Goal: Task Accomplishment & Management: Manage account settings

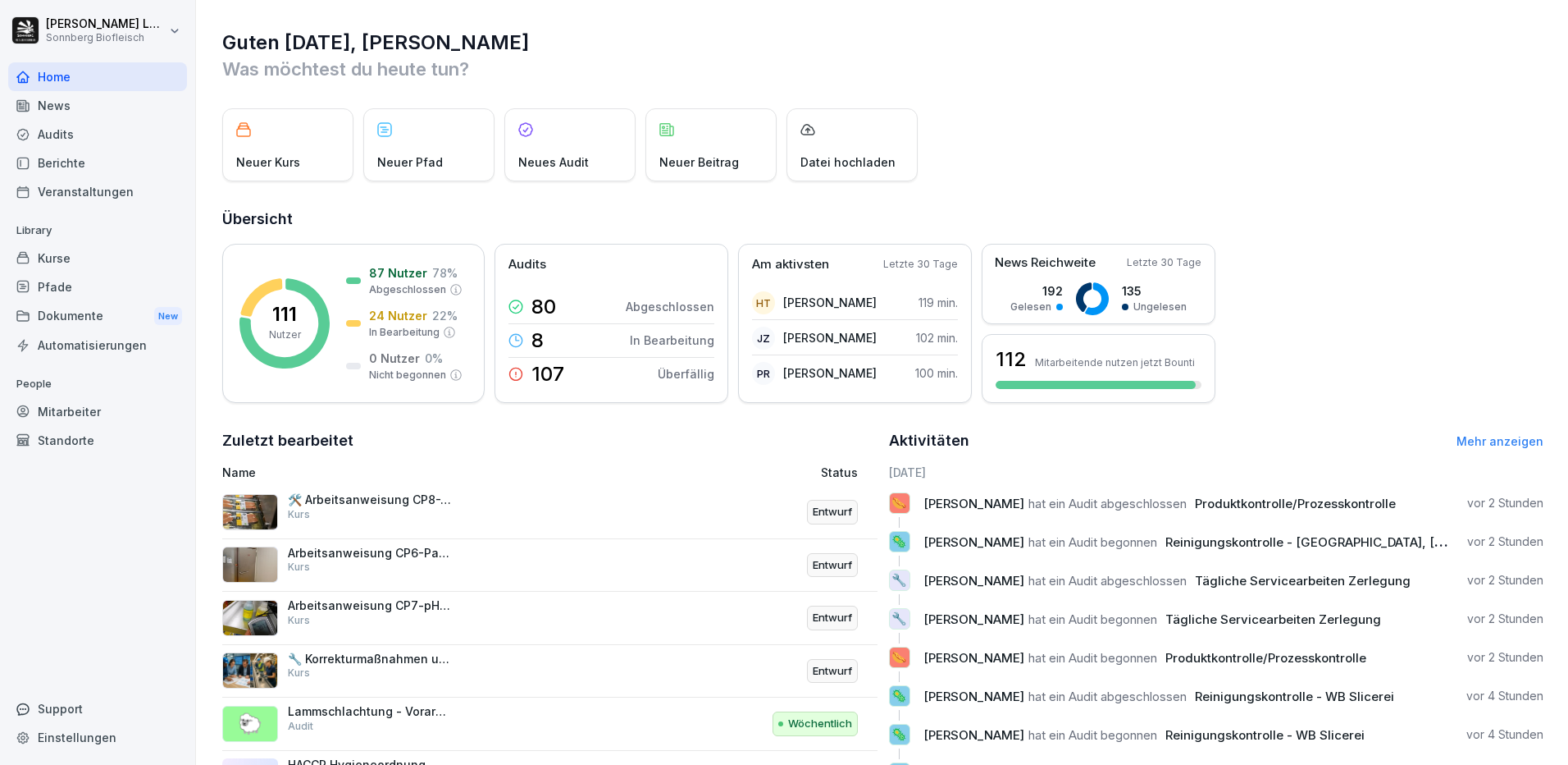
click at [104, 80] on div "Home" at bounding box center [97, 76] width 178 height 28
click at [85, 72] on div "Home" at bounding box center [97, 76] width 178 height 28
click at [82, 419] on div "Mitarbeiter" at bounding box center [97, 411] width 178 height 28
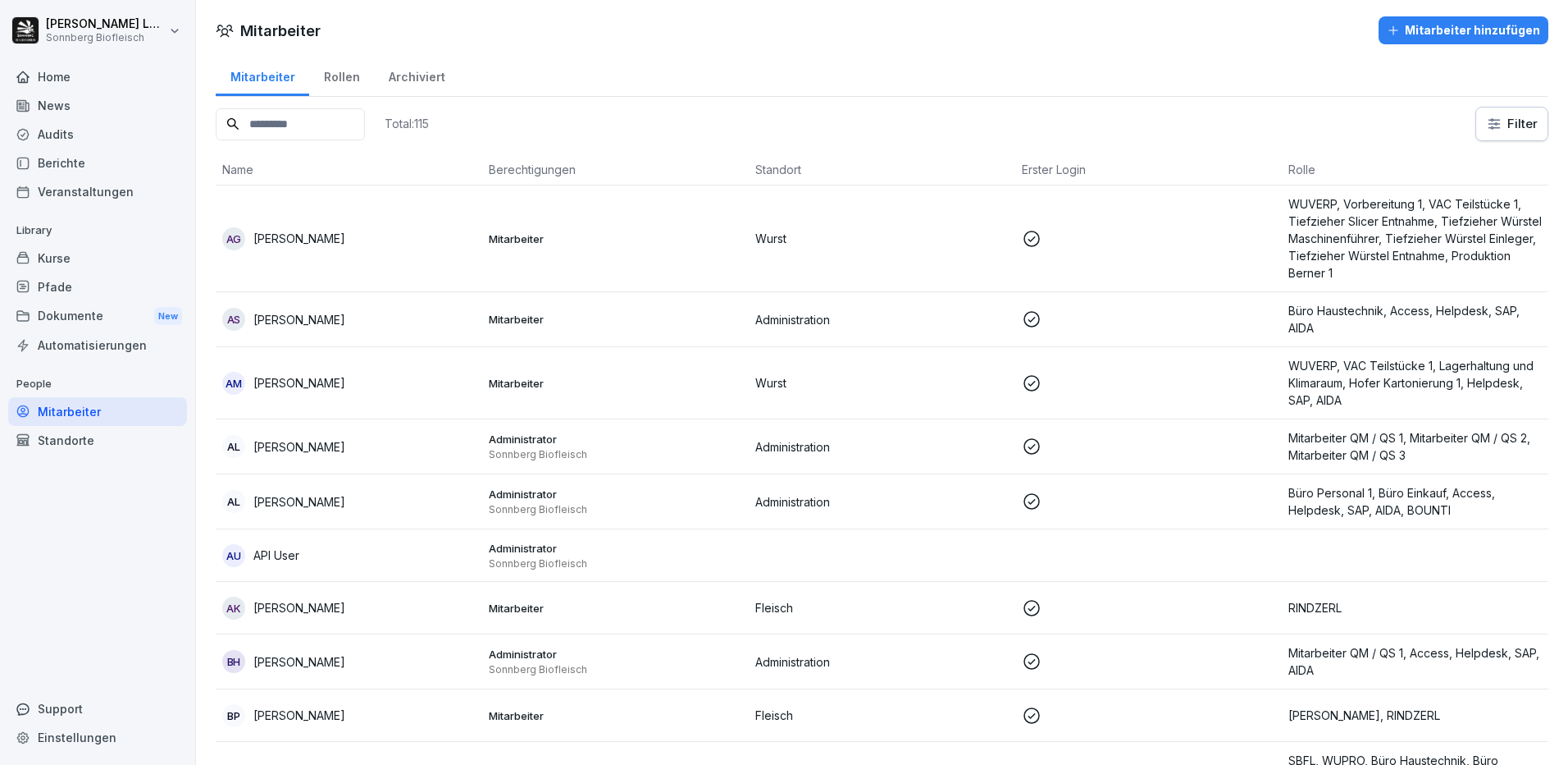
click at [275, 128] on input at bounding box center [290, 124] width 149 height 32
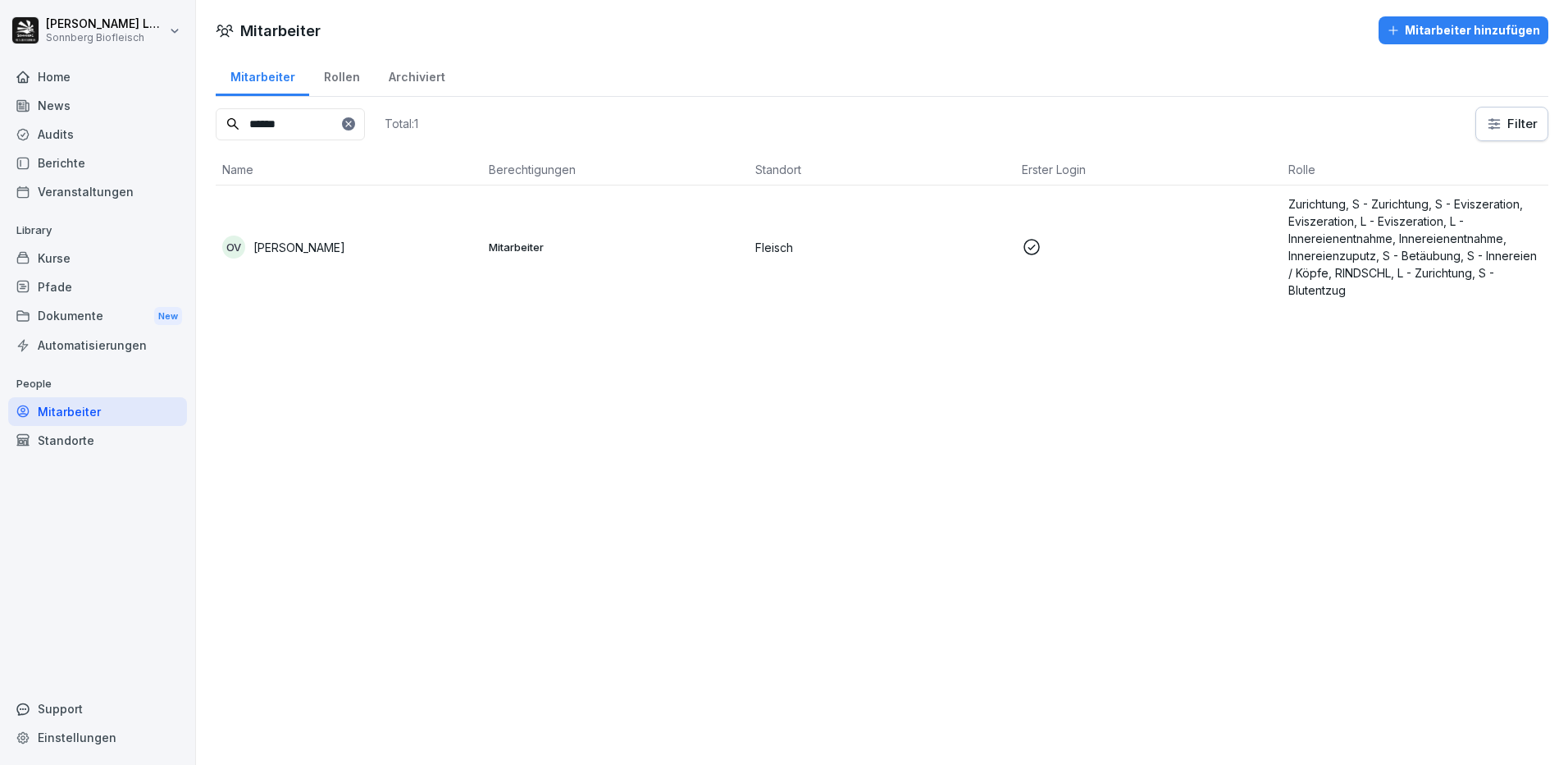
type input "******"
click at [429, 273] on td "OV [PERSON_NAME]" at bounding box center [349, 246] width 267 height 123
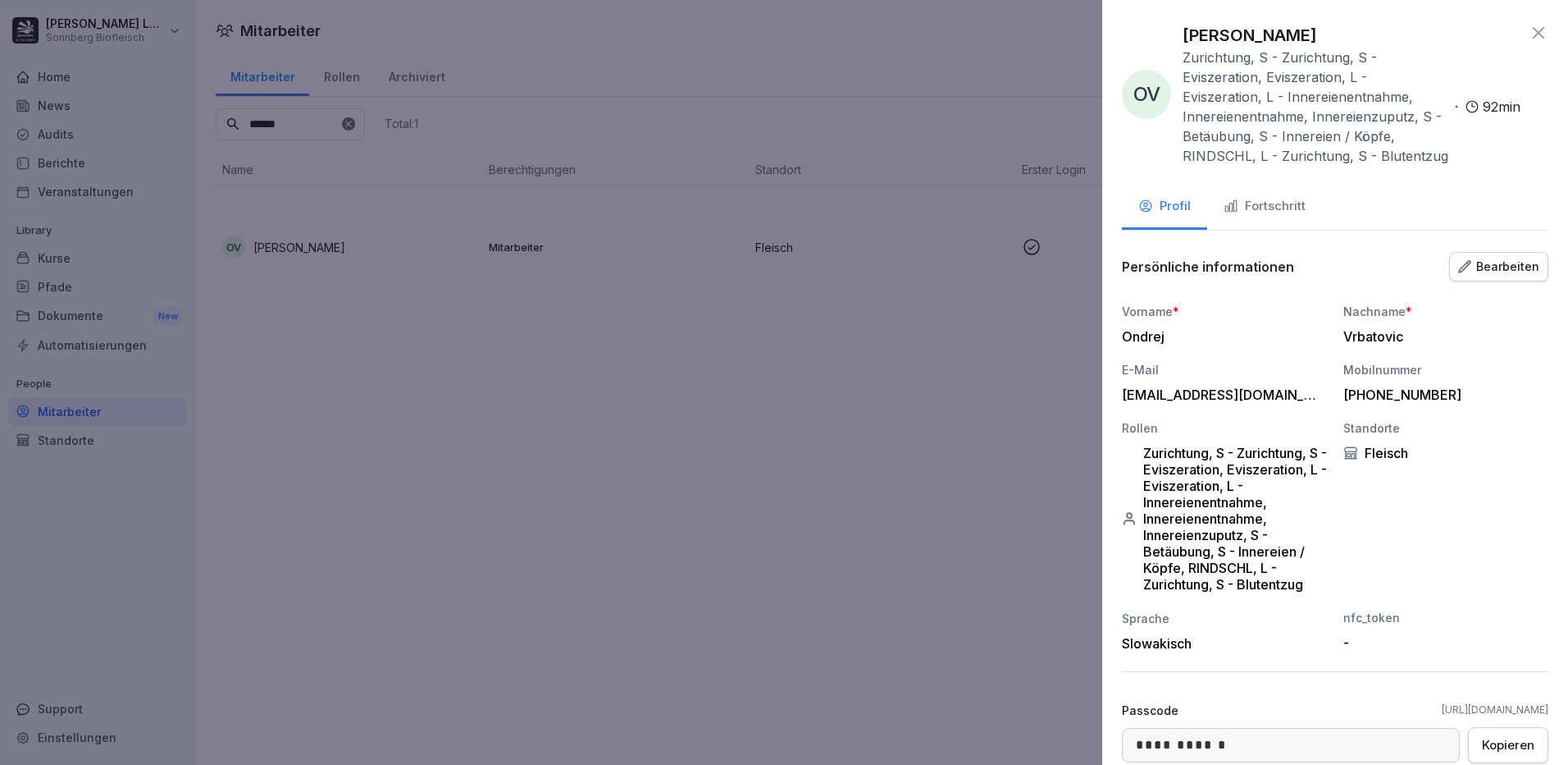
click at [393, 129] on div at bounding box center [784, 382] width 1568 height 765
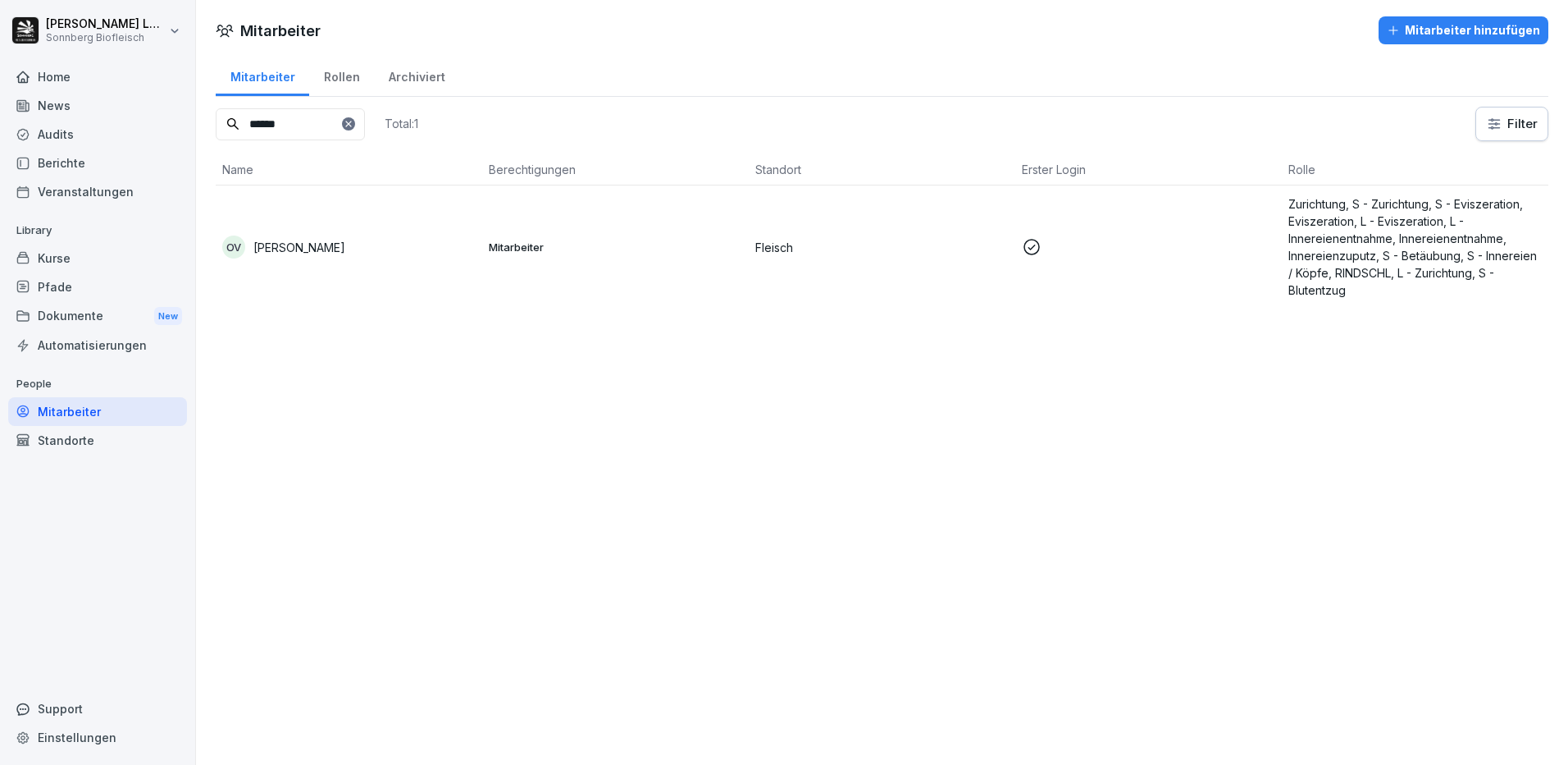
click at [351, 125] on icon at bounding box center [348, 124] width 6 height 6
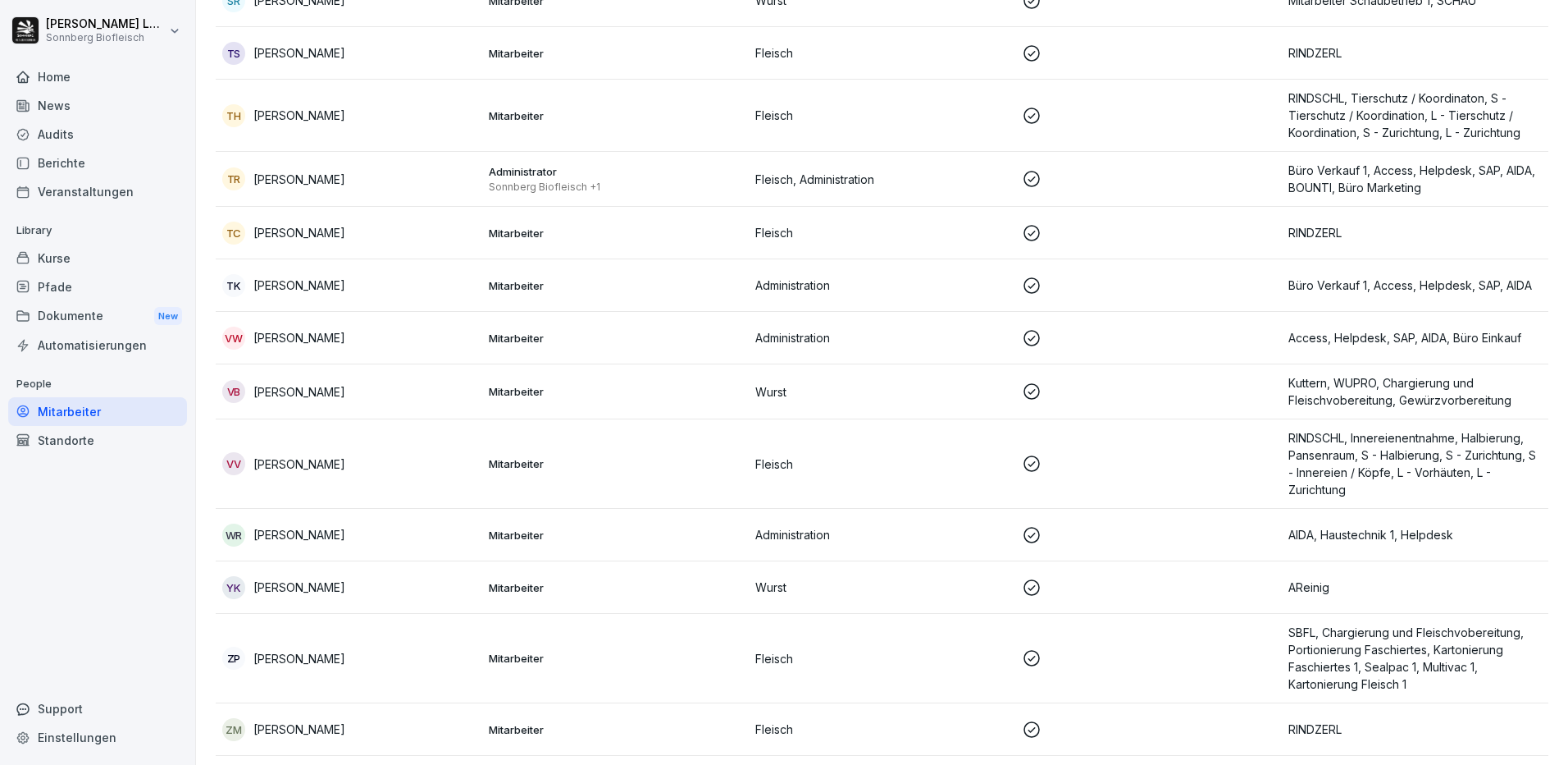
scroll to position [8190, 0]
